Goal: Task Accomplishment & Management: Use online tool/utility

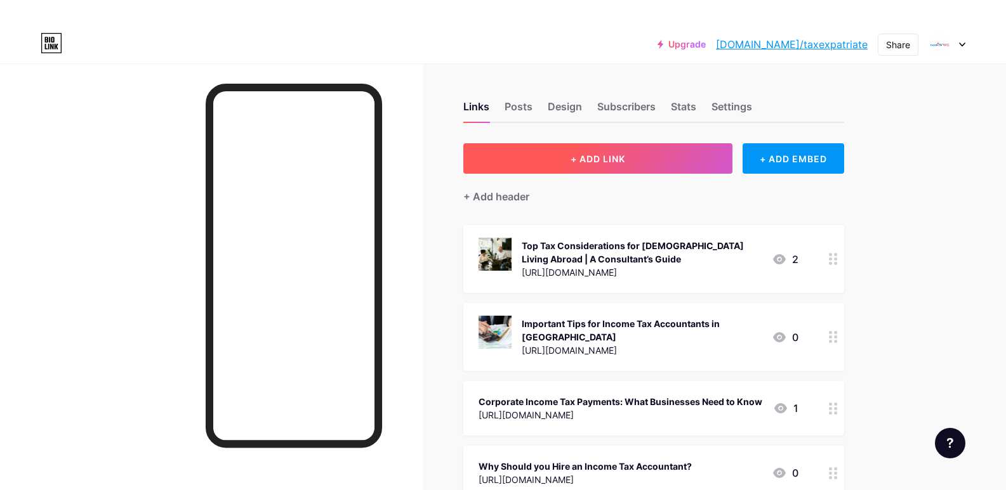
click at [603, 165] on button "+ ADD LINK" at bounding box center [598, 158] width 270 height 30
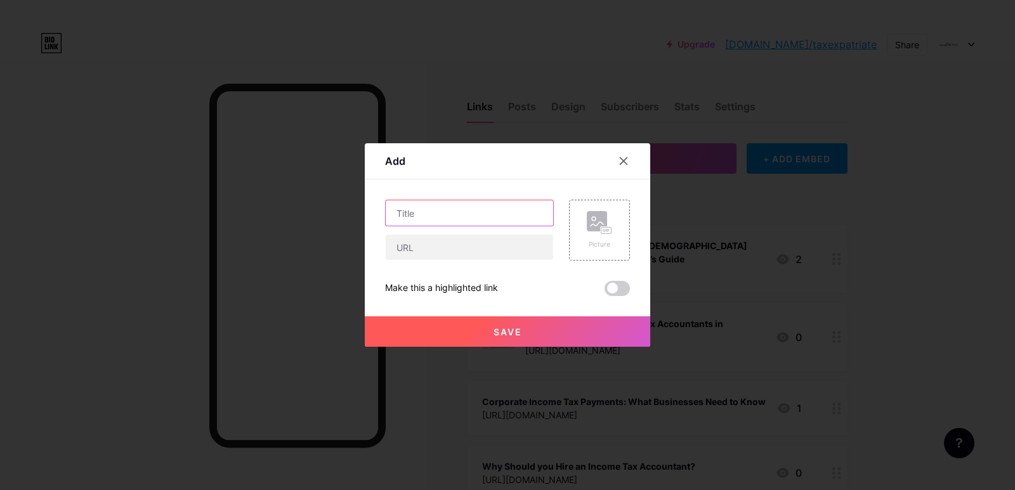
click at [467, 220] on input "text" at bounding box center [469, 212] width 167 height 25
paste input "[URL][DOMAIN_NAME]"
type input "[URL][DOMAIN_NAME]"
click at [453, 246] on input "text" at bounding box center [469, 247] width 167 height 25
click at [456, 219] on input "[URL][DOMAIN_NAME]" at bounding box center [469, 212] width 167 height 25
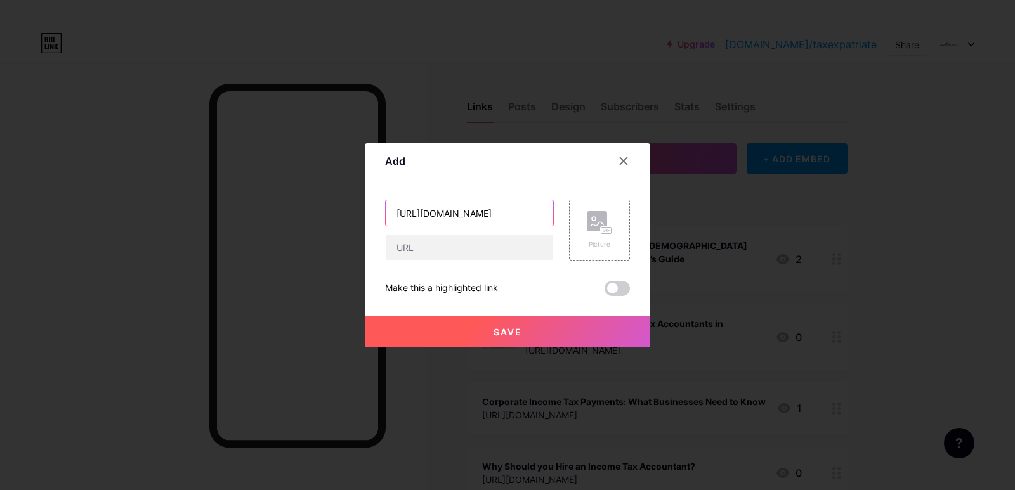
click at [456, 219] on input "[URL][DOMAIN_NAME]" at bounding box center [469, 212] width 167 height 25
click at [454, 251] on input "text" at bounding box center [469, 247] width 167 height 25
paste input "[URL][DOMAIN_NAME]"
type input "[URL][DOMAIN_NAME]"
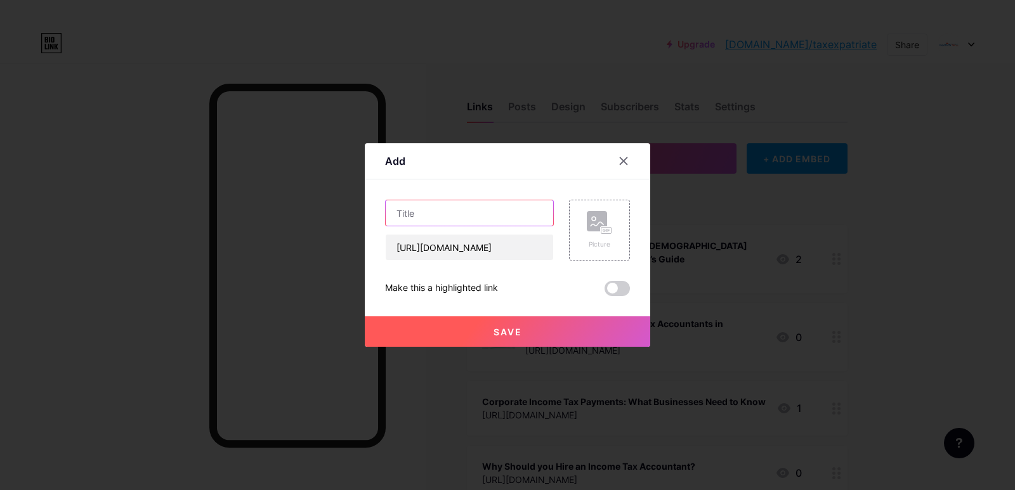
click at [501, 215] on input "text" at bounding box center [469, 212] width 167 height 25
paste input "Simplifying Global Tax Filing with Expatriate Tax"
click at [522, 214] on input "Simplifying Global Tax Filing with Expatriate Tax" at bounding box center [469, 212] width 167 height 25
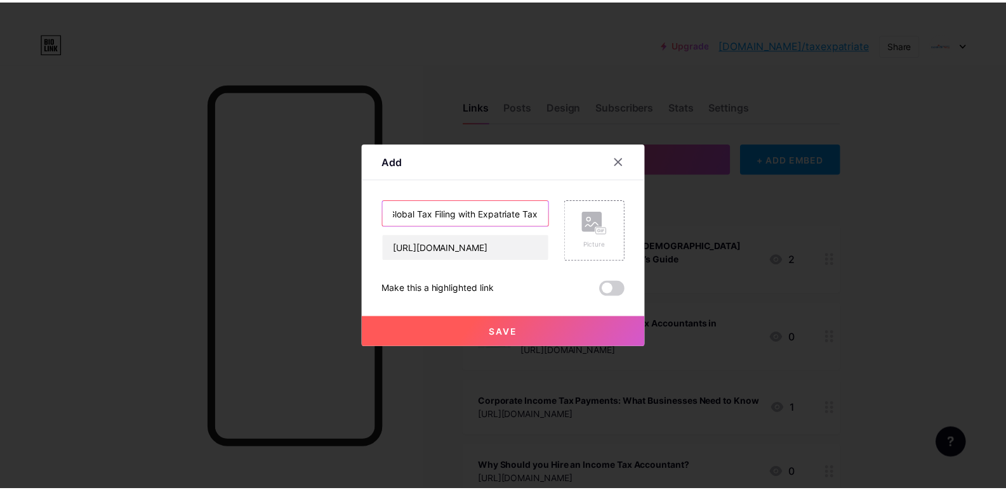
scroll to position [0, 0]
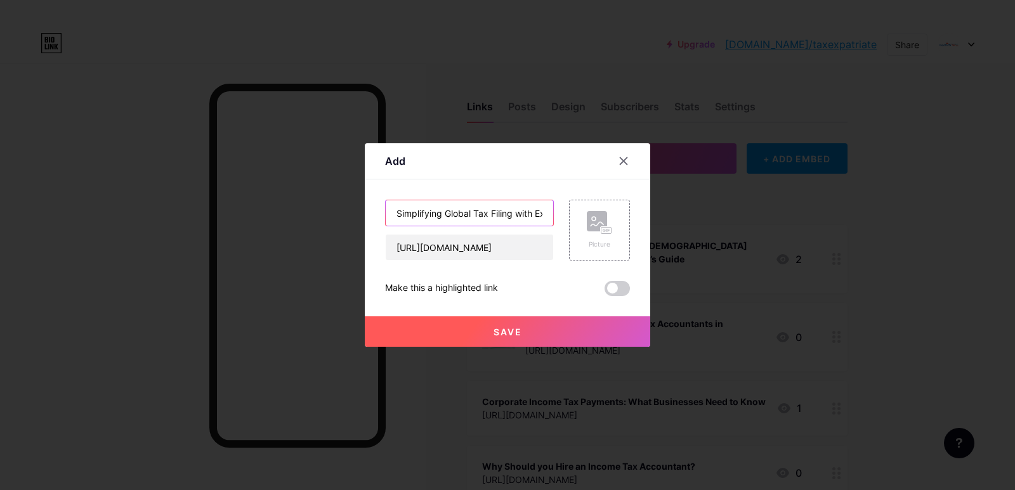
drag, startPoint x: 543, startPoint y: 214, endPoint x: 343, endPoint y: 235, distance: 201.6
click at [343, 235] on div "Add Content YouTube Play YouTube video without leaving your page. ADD Vimeo Pla…" at bounding box center [507, 245] width 1015 height 490
type input "Simplifying Global Tax Filing with Expatriate Tax"
click at [601, 237] on div "Picture" at bounding box center [599, 230] width 25 height 38
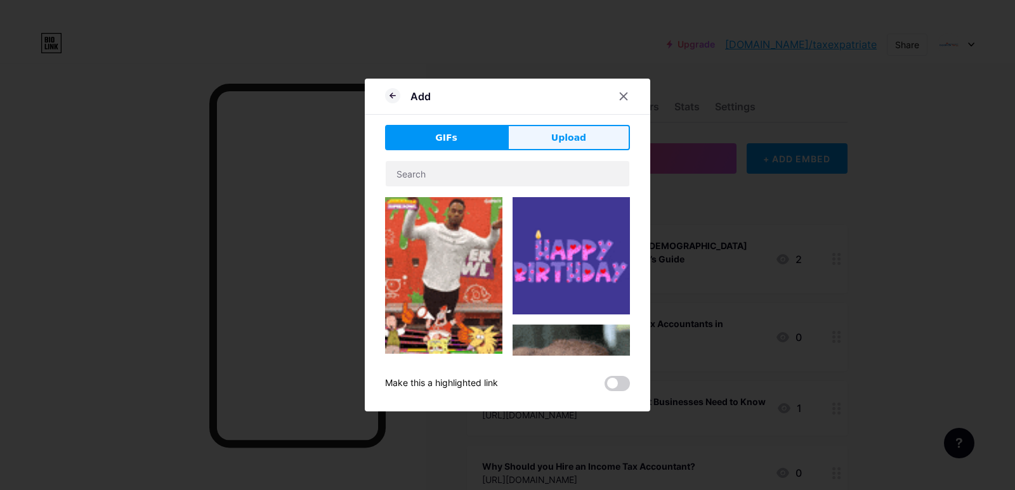
click at [576, 140] on span "Upload" at bounding box center [568, 137] width 35 height 13
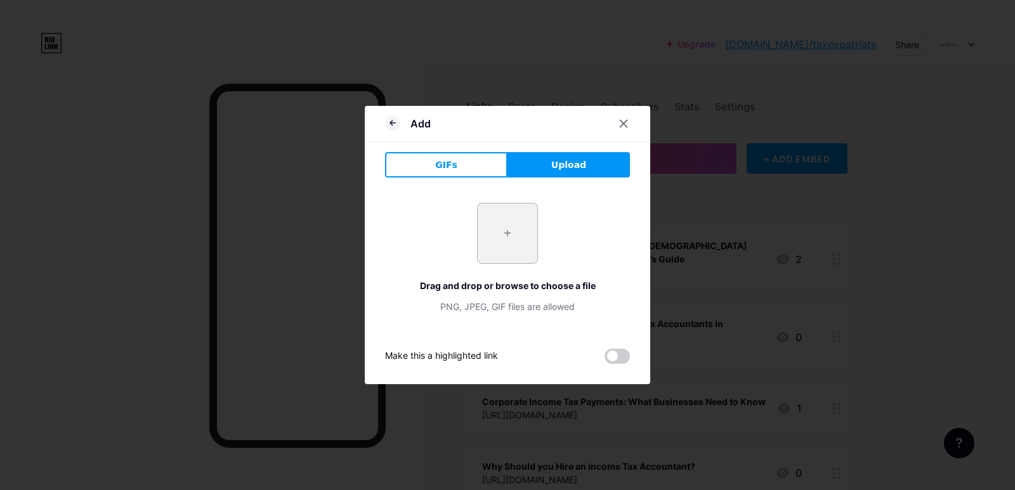
click at [517, 238] on input "file" at bounding box center [508, 234] width 60 height 60
type input "C:\fakepath\expatriatetax.jpg"
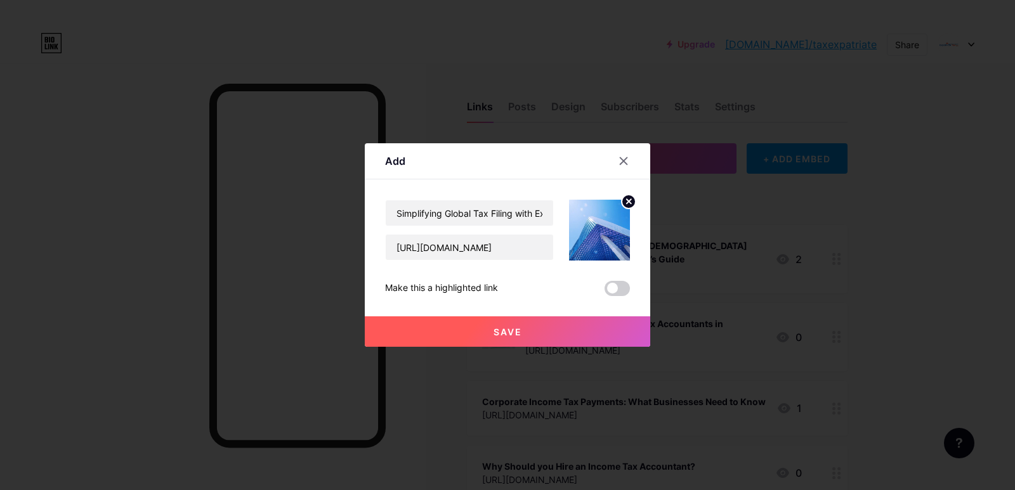
click at [516, 324] on button "Save" at bounding box center [507, 332] width 285 height 30
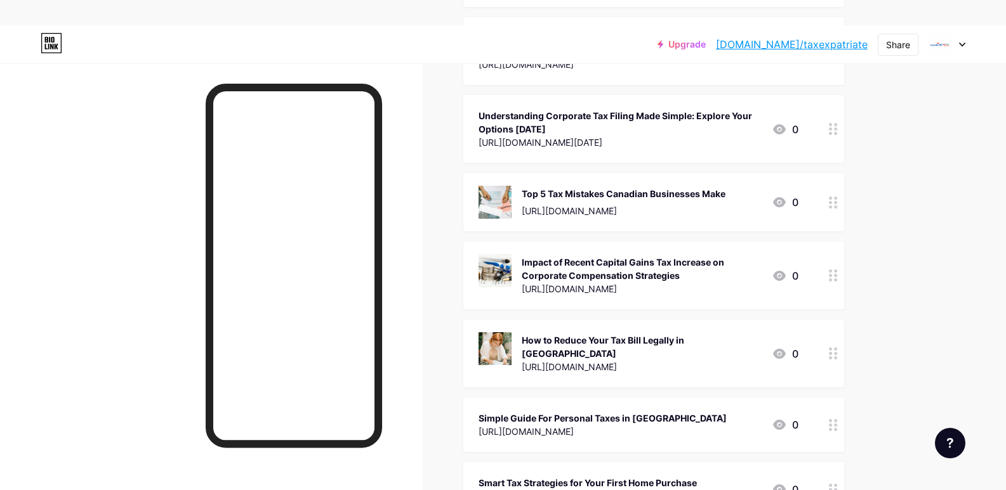
scroll to position [444, 0]
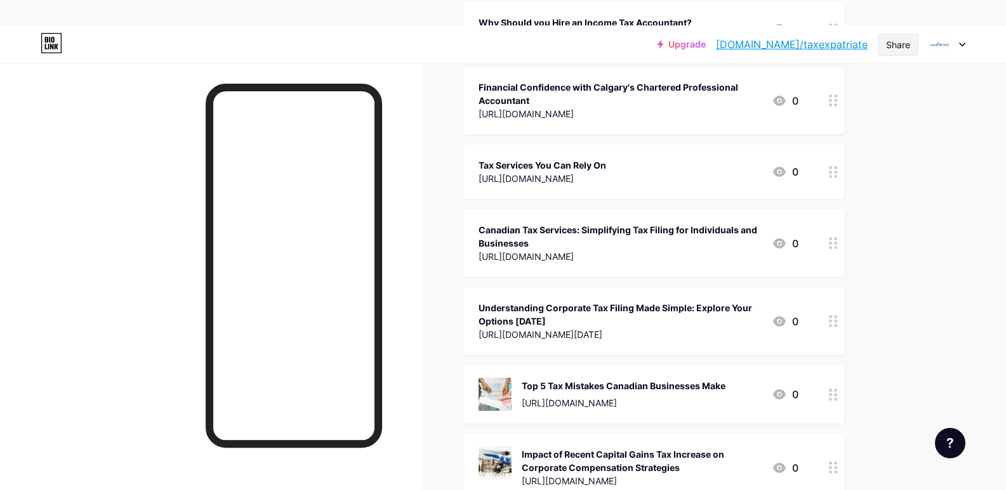
click at [893, 41] on div "Share" at bounding box center [898, 44] width 24 height 13
click at [772, 90] on div "Copy link" at bounding box center [792, 90] width 47 height 15
